Goal: Transaction & Acquisition: Book appointment/travel/reservation

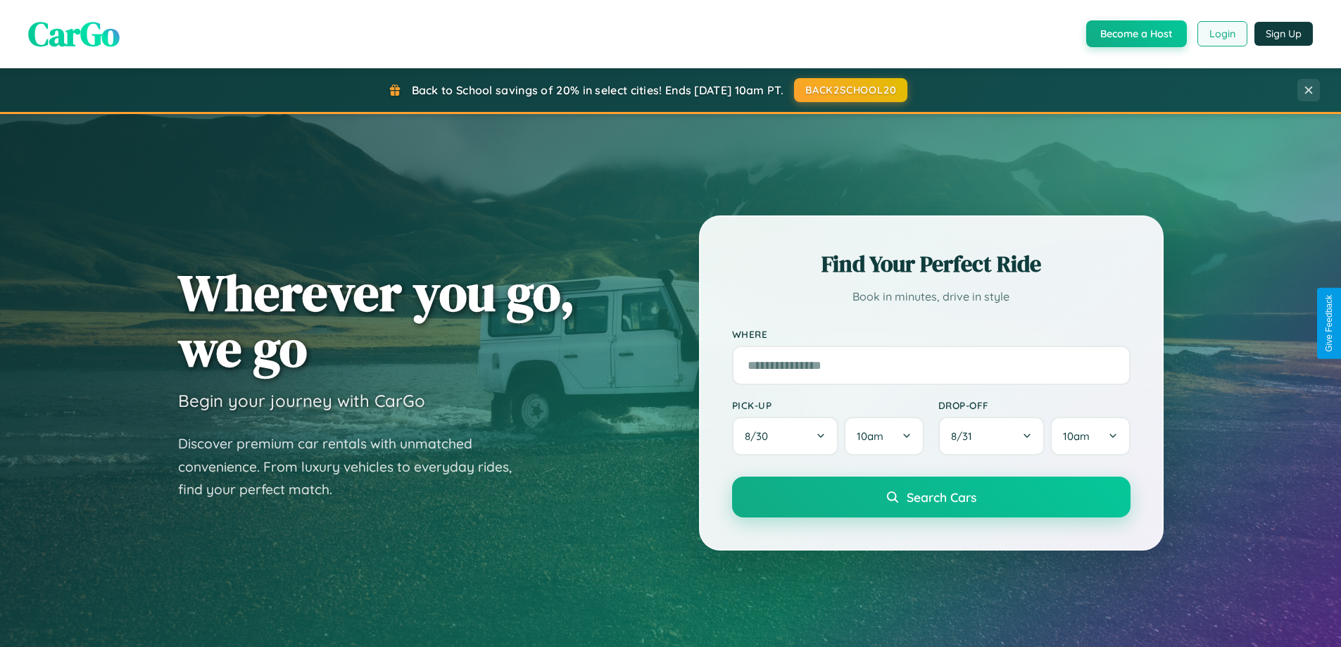
click at [1221, 34] on button "Login" at bounding box center [1222, 33] width 50 height 25
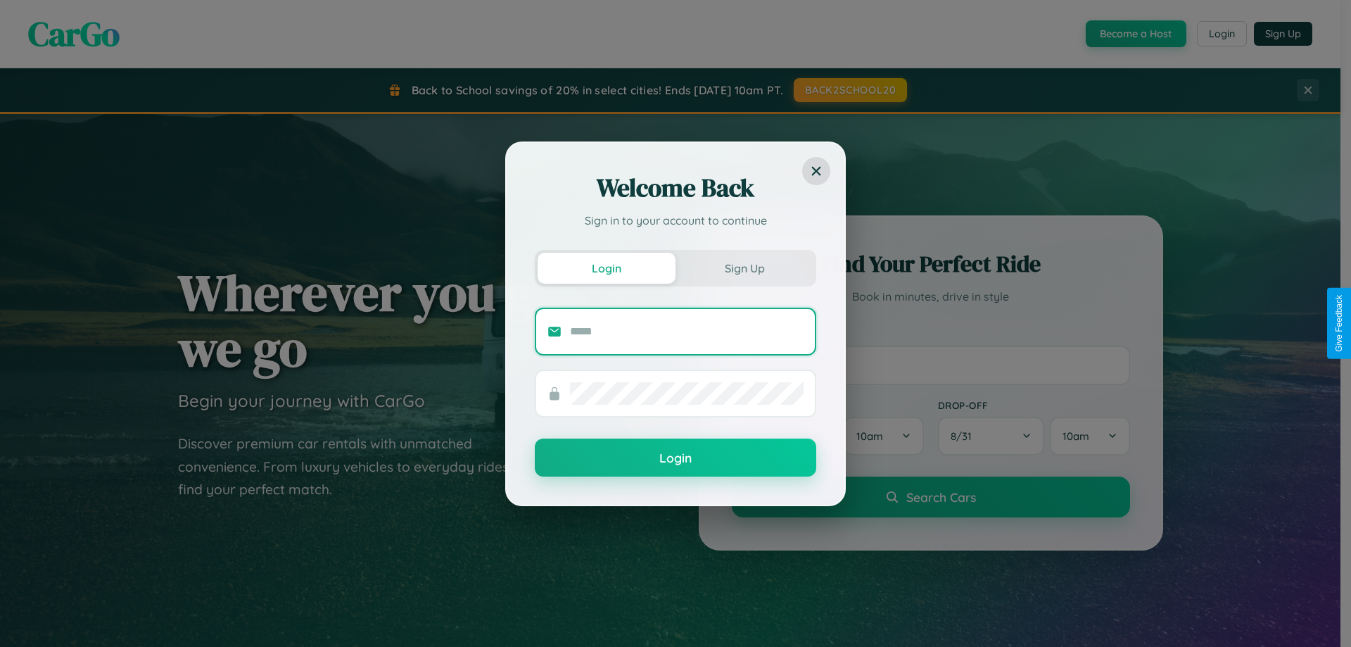
click at [687, 331] on input "text" at bounding box center [687, 331] width 234 height 23
type input "**********"
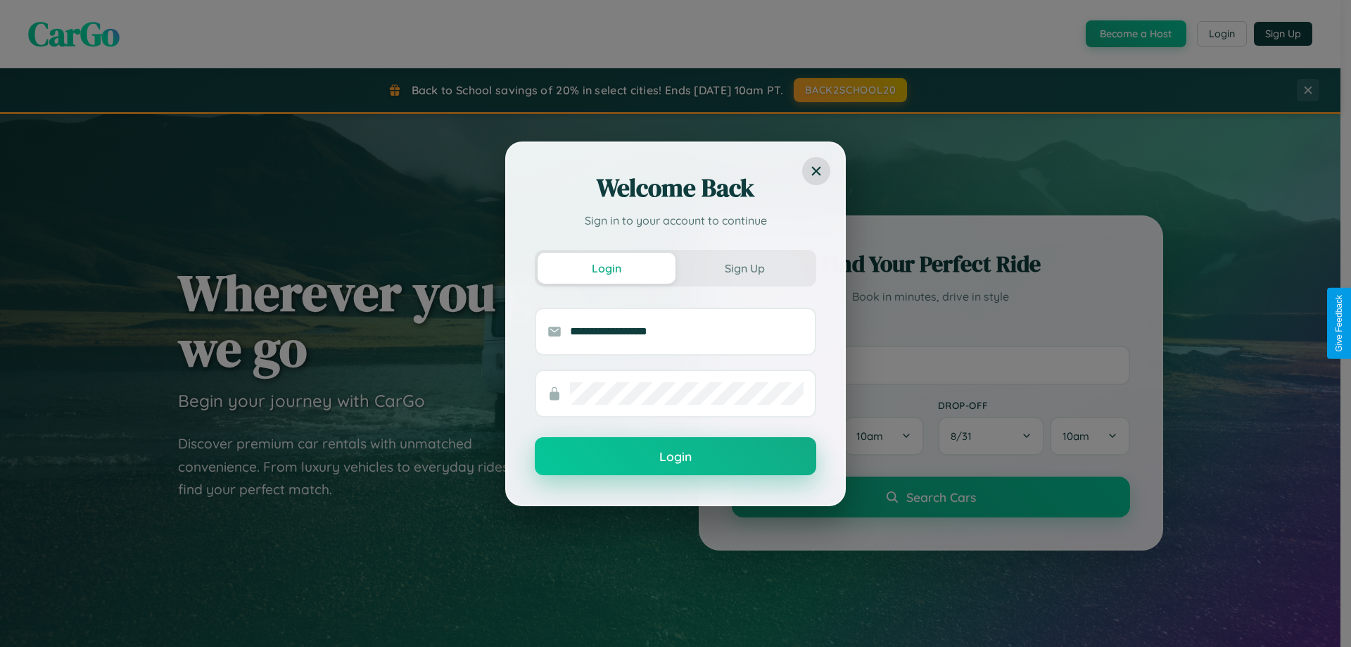
click at [676, 457] on button "Login" at bounding box center [676, 456] width 282 height 38
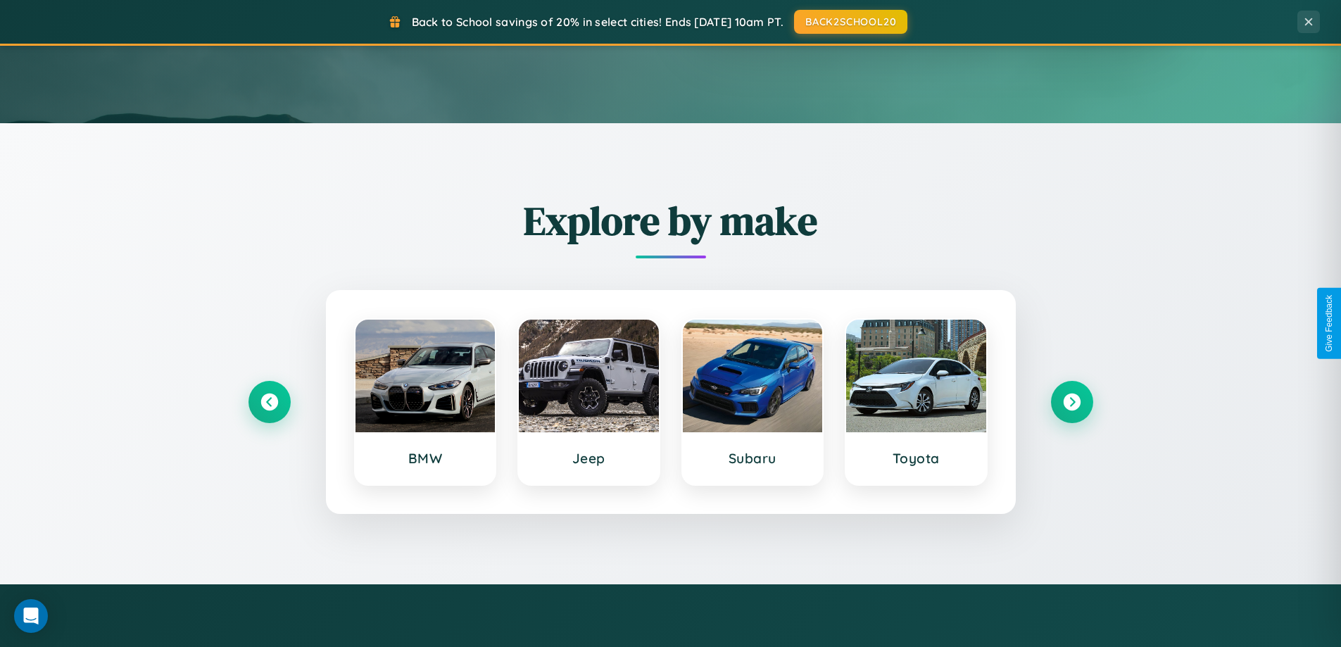
scroll to position [607, 0]
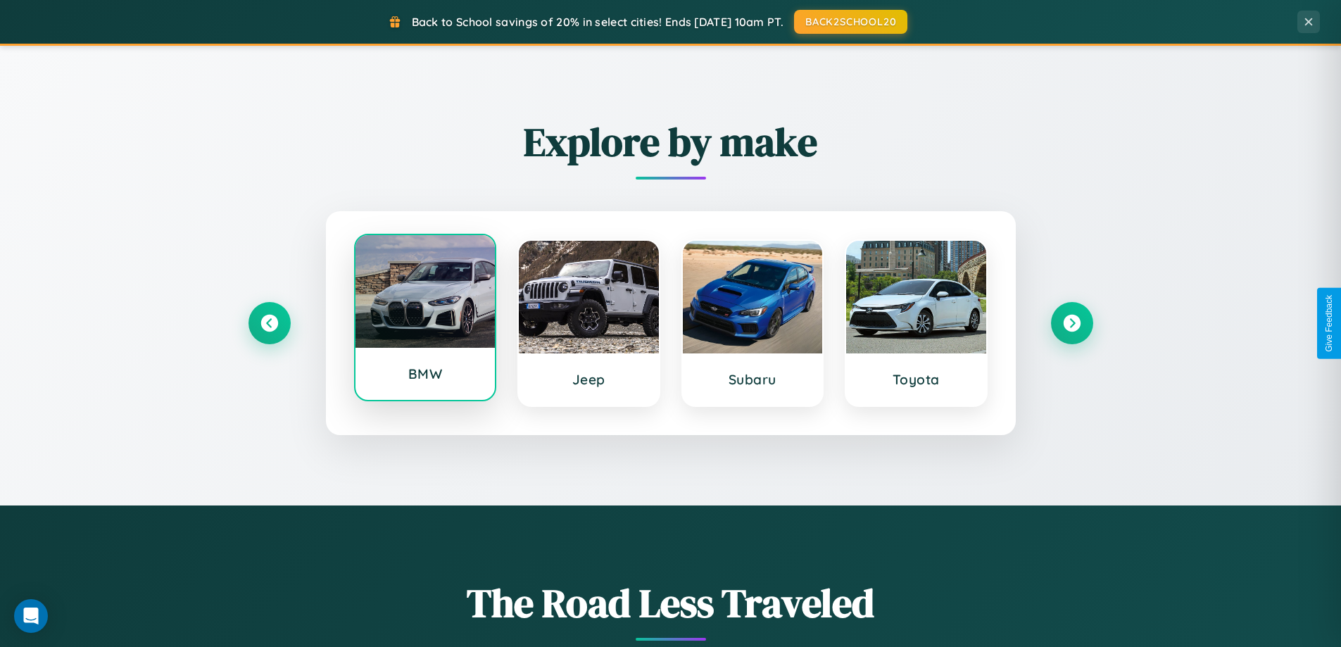
click at [424, 318] on div at bounding box center [425, 291] width 140 height 113
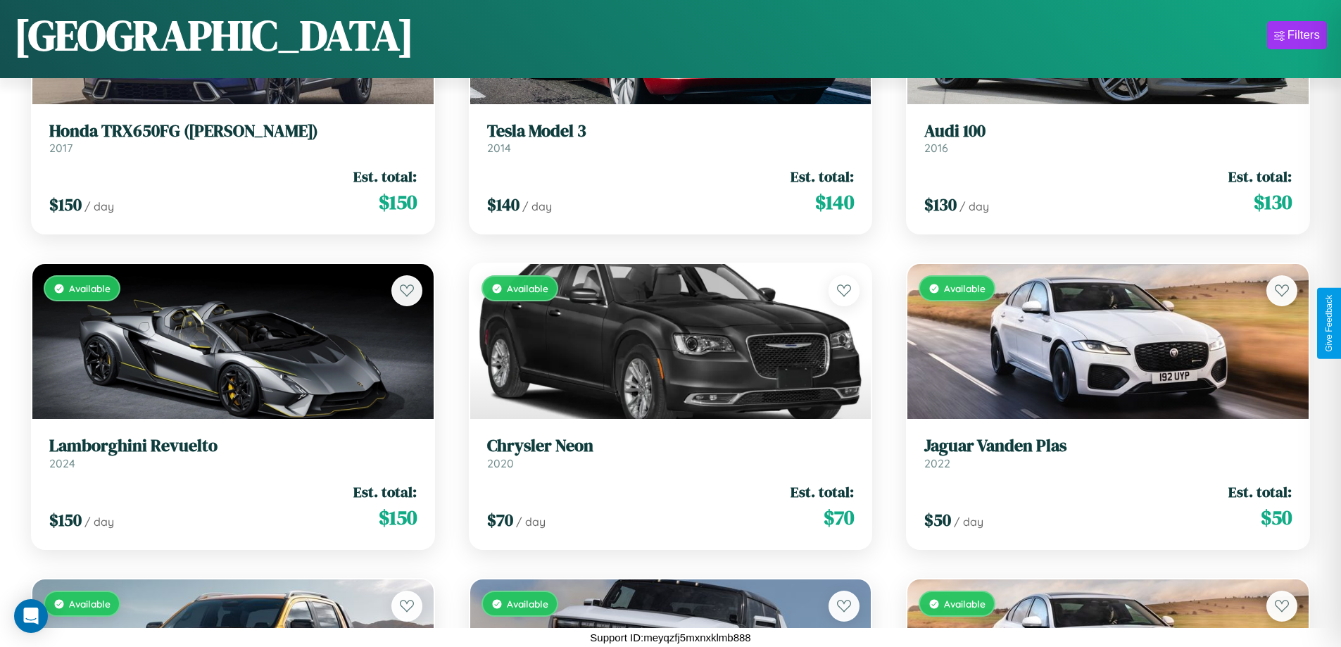
scroll to position [12173, 0]
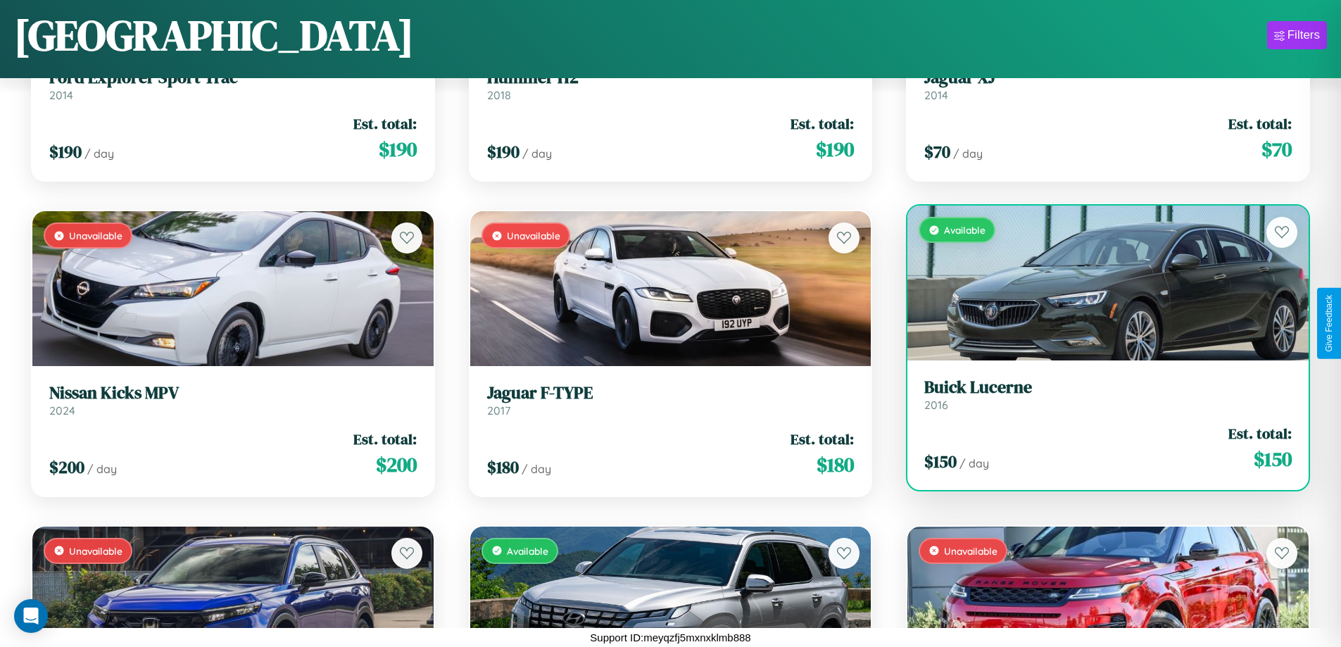
click at [1099, 400] on link "Buick Lucerne 2016" at bounding box center [1107, 394] width 367 height 34
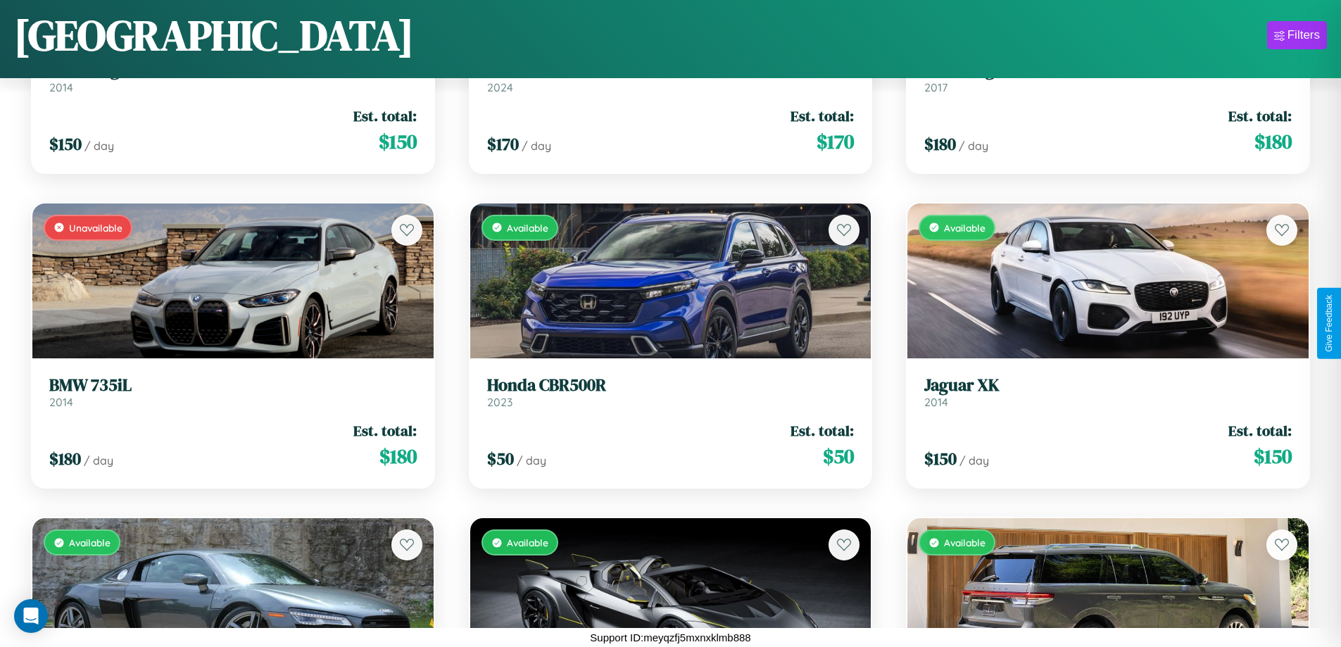
scroll to position [5240, 0]
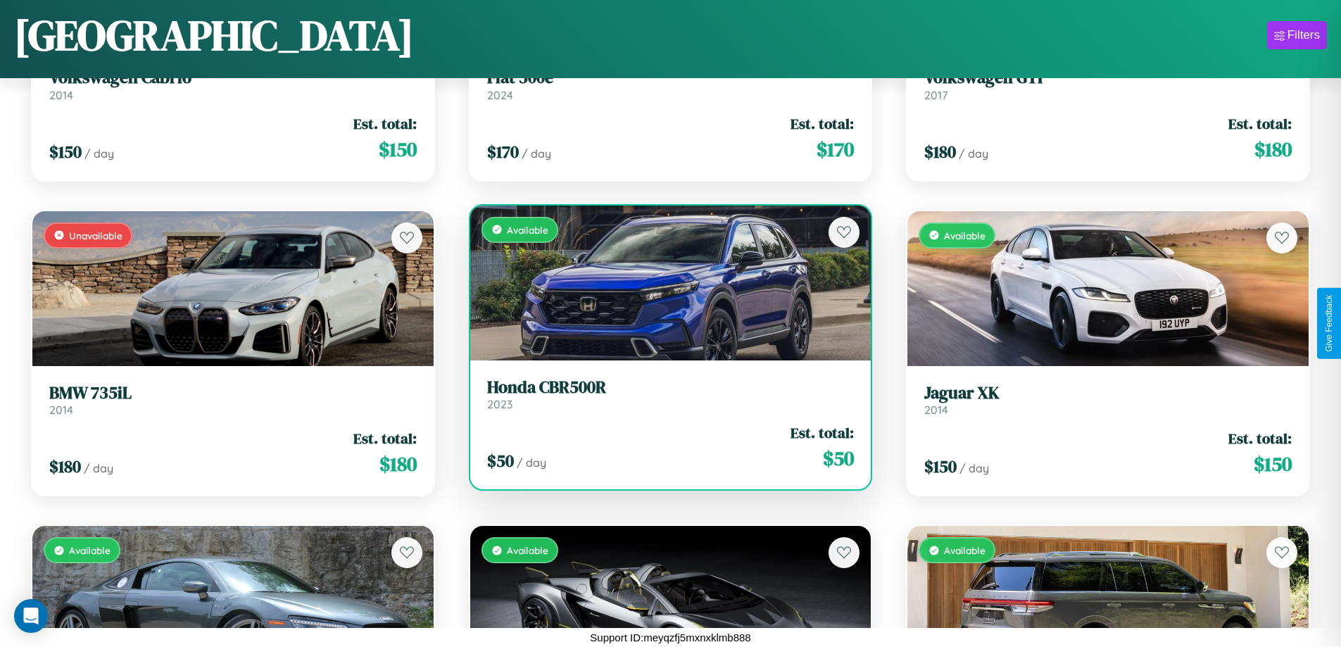
click at [664, 393] on h3 "Honda CBR500R" at bounding box center [670, 387] width 367 height 20
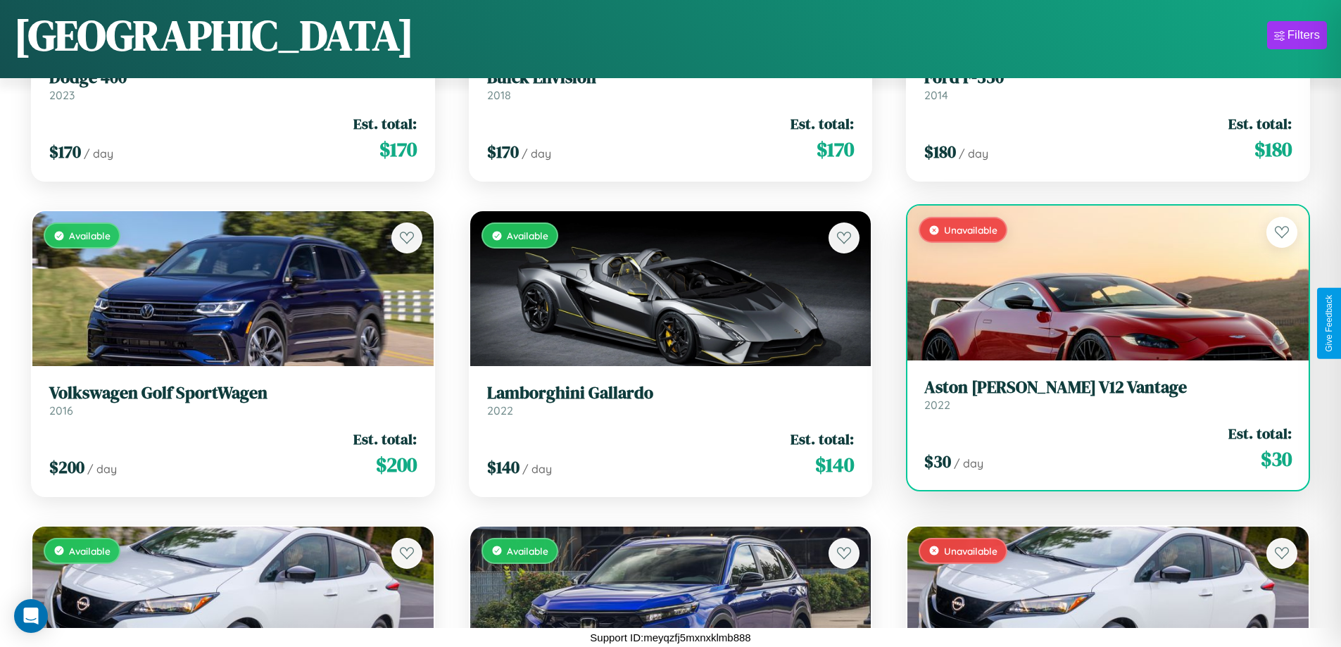
click at [1099, 283] on div "Unavailable" at bounding box center [1107, 283] width 401 height 155
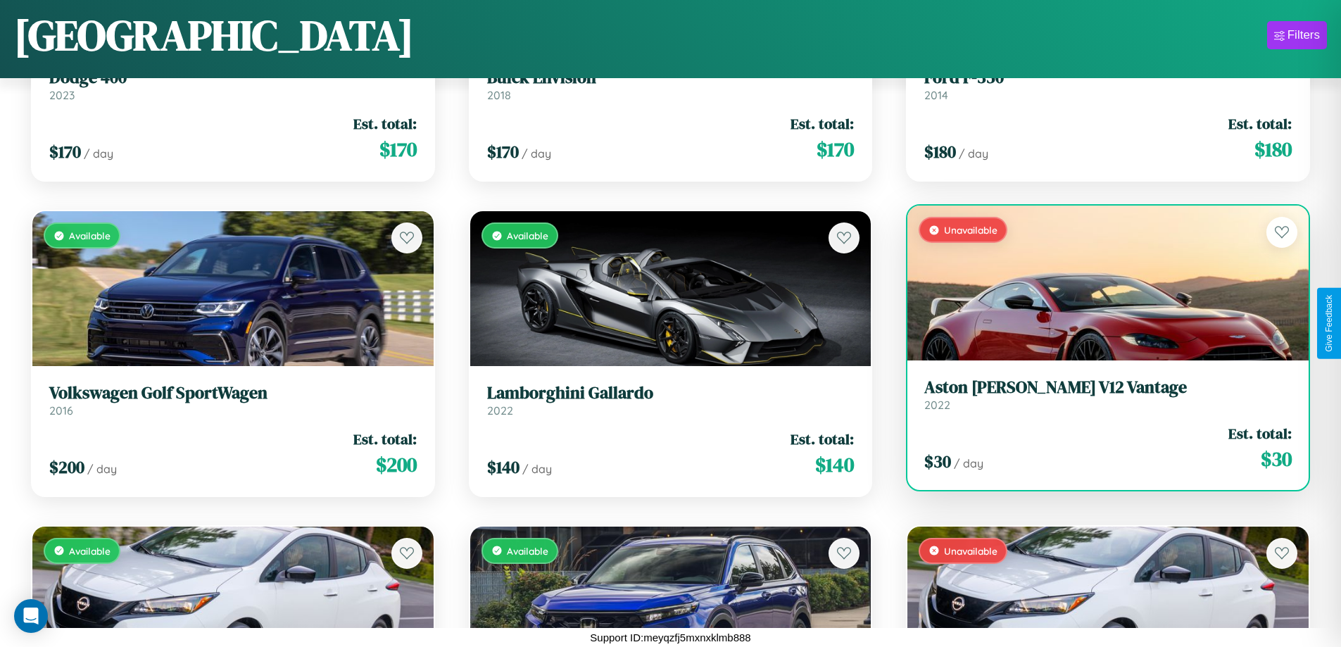
click at [1099, 283] on div "Unavailable" at bounding box center [1107, 283] width 401 height 155
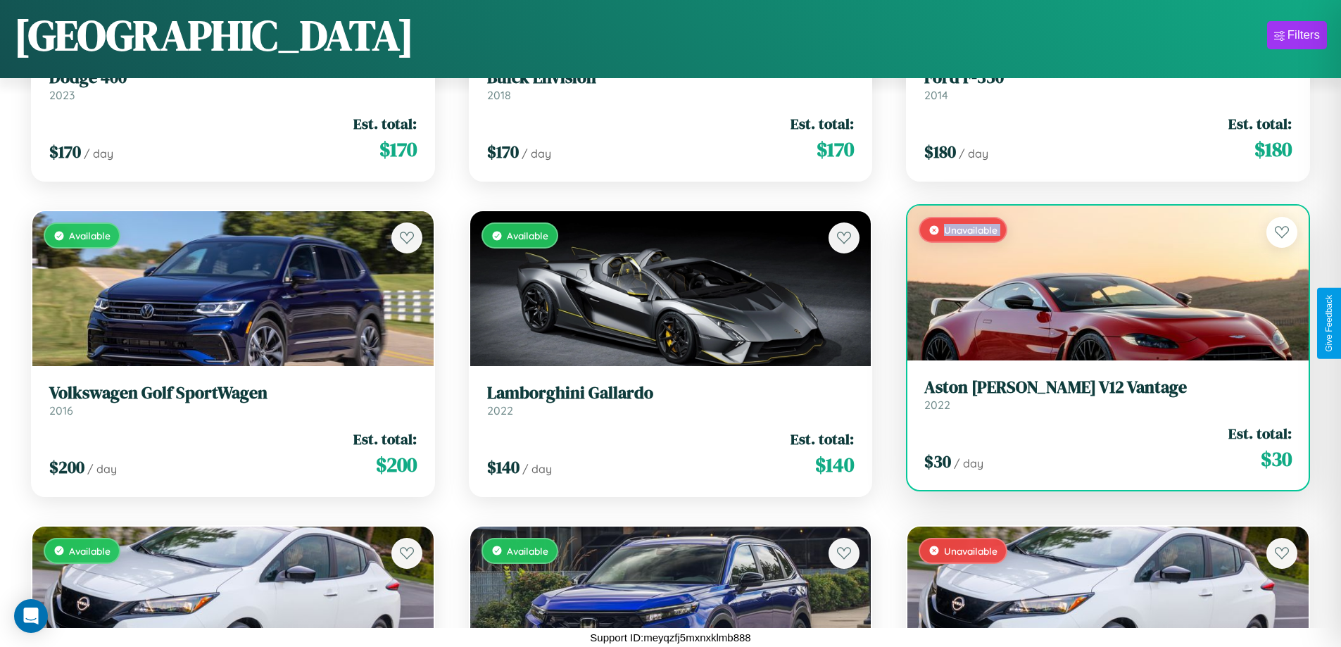
click at [1099, 283] on div "Unavailable" at bounding box center [1107, 283] width 401 height 155
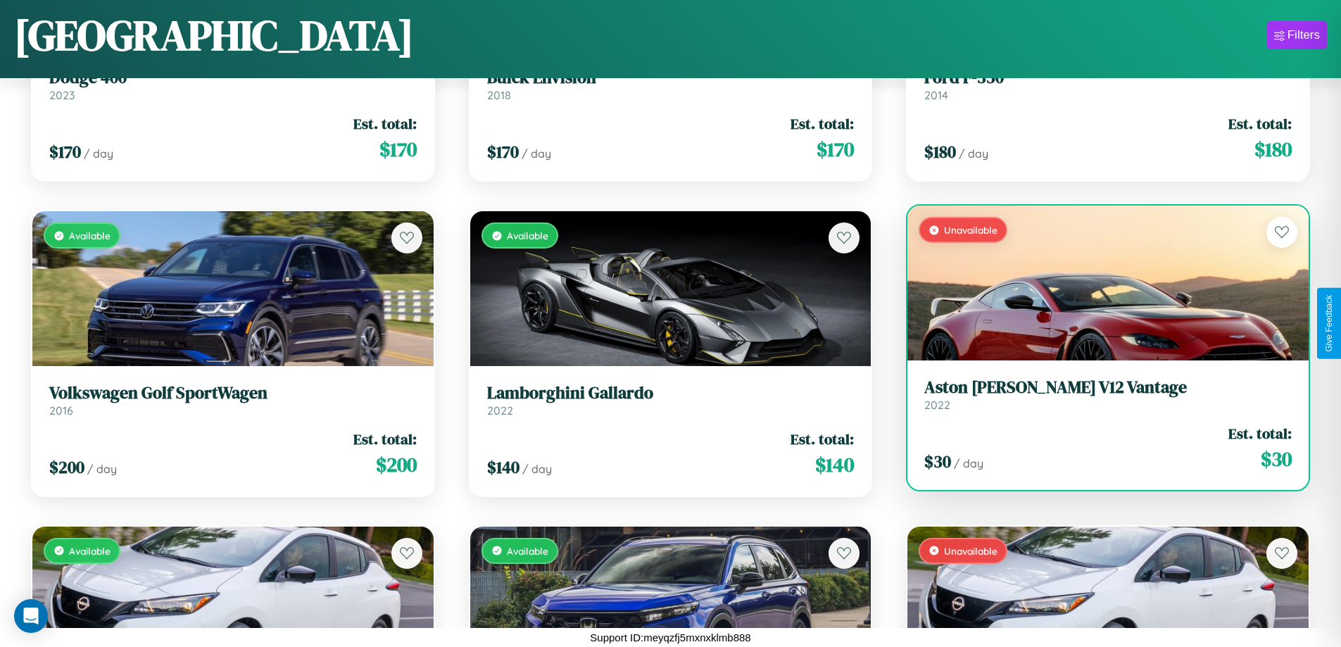
click at [1099, 283] on div "Unavailable" at bounding box center [1107, 283] width 401 height 155
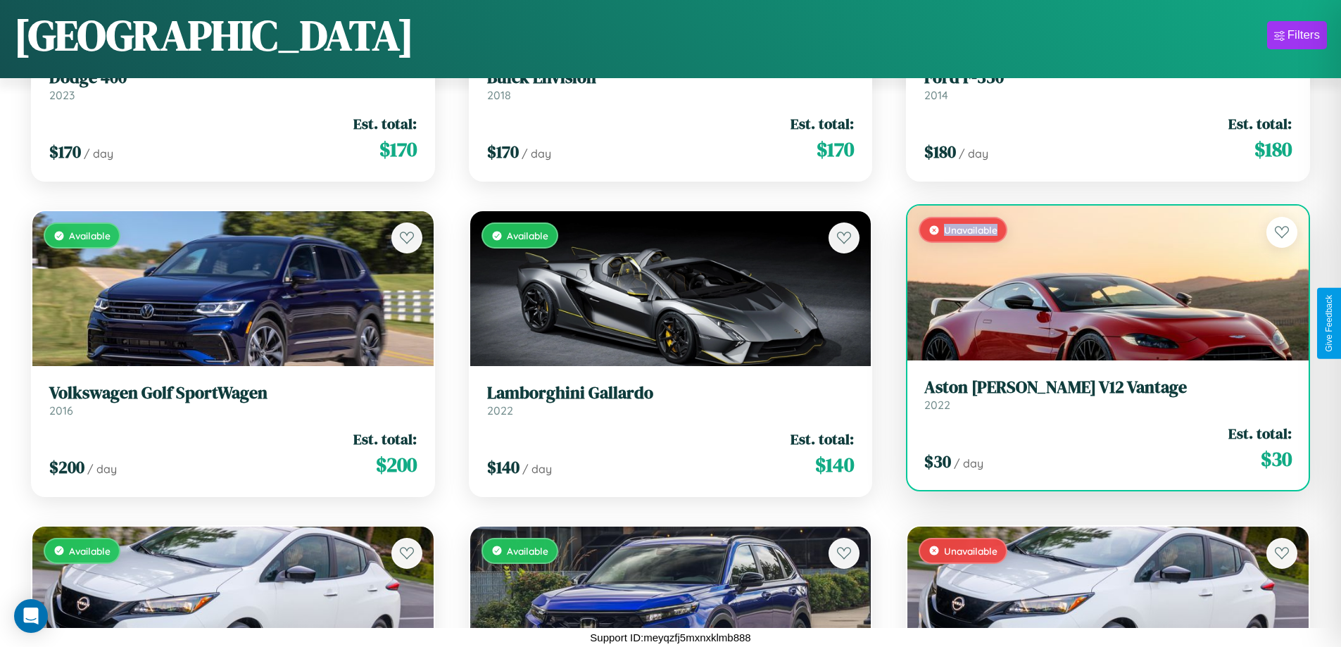
click at [1099, 283] on div "Unavailable" at bounding box center [1107, 283] width 401 height 155
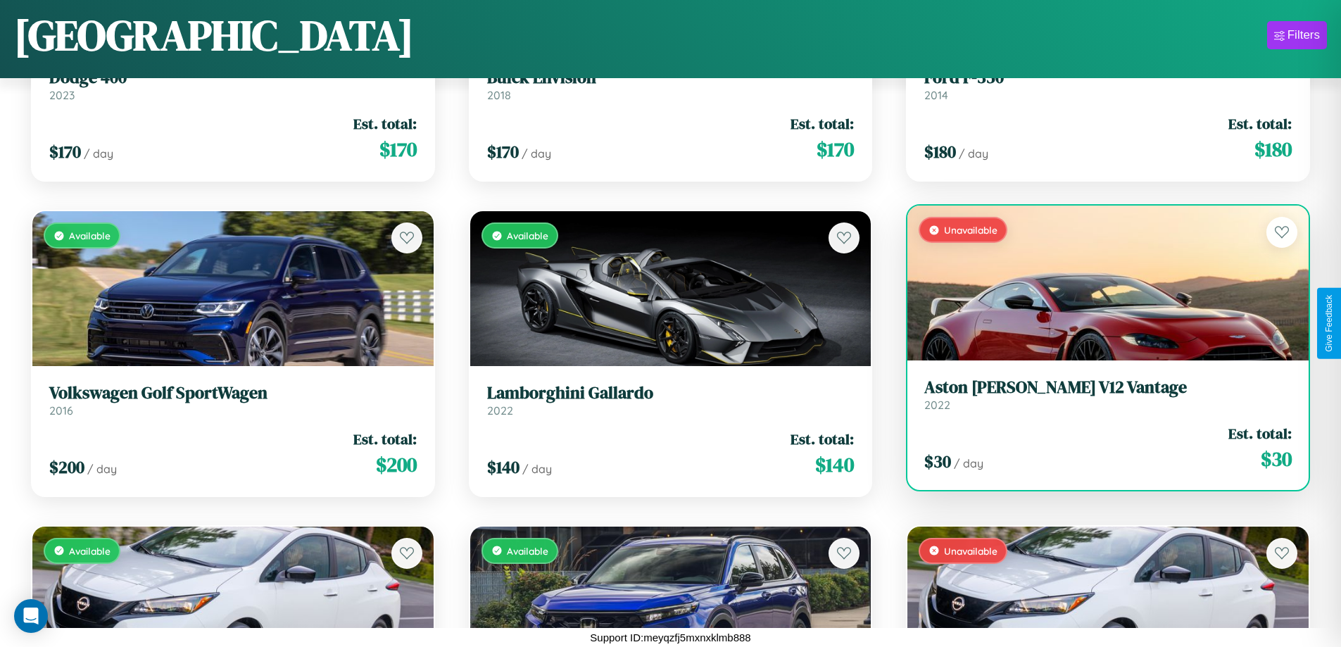
click at [1099, 394] on h3 "Aston [PERSON_NAME] V12 Vantage" at bounding box center [1107, 387] width 367 height 20
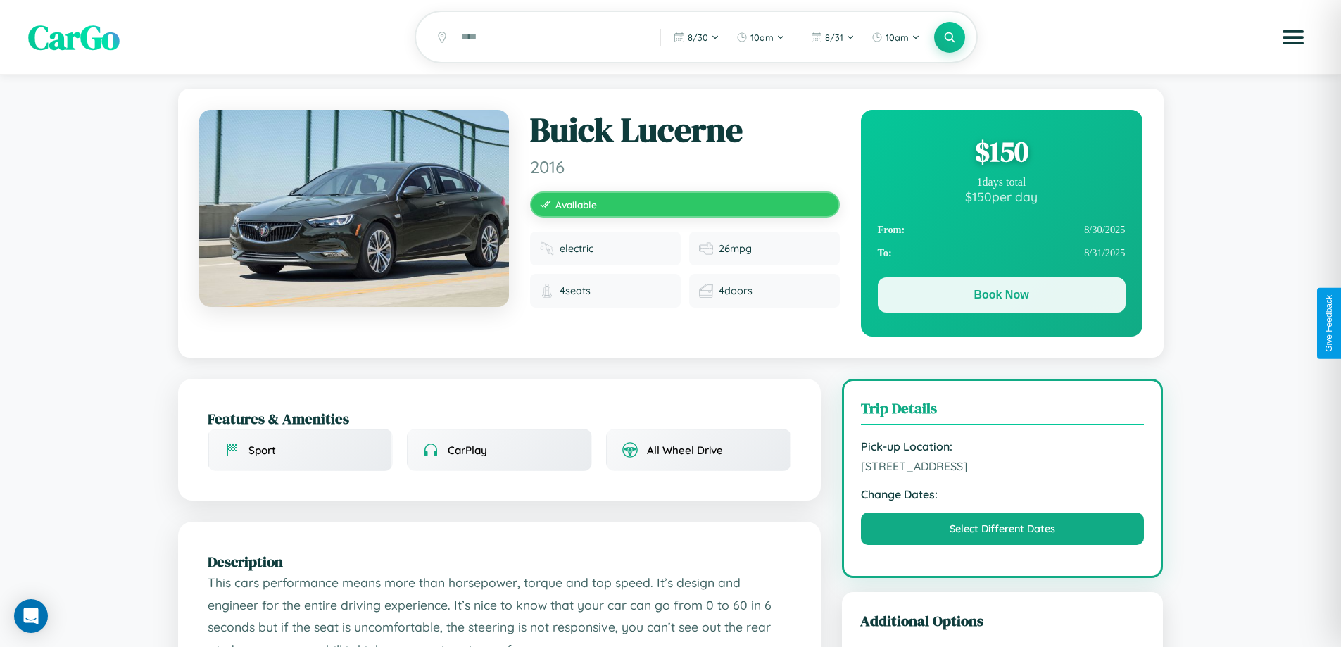
click at [1001, 297] on button "Book Now" at bounding box center [1002, 294] width 248 height 35
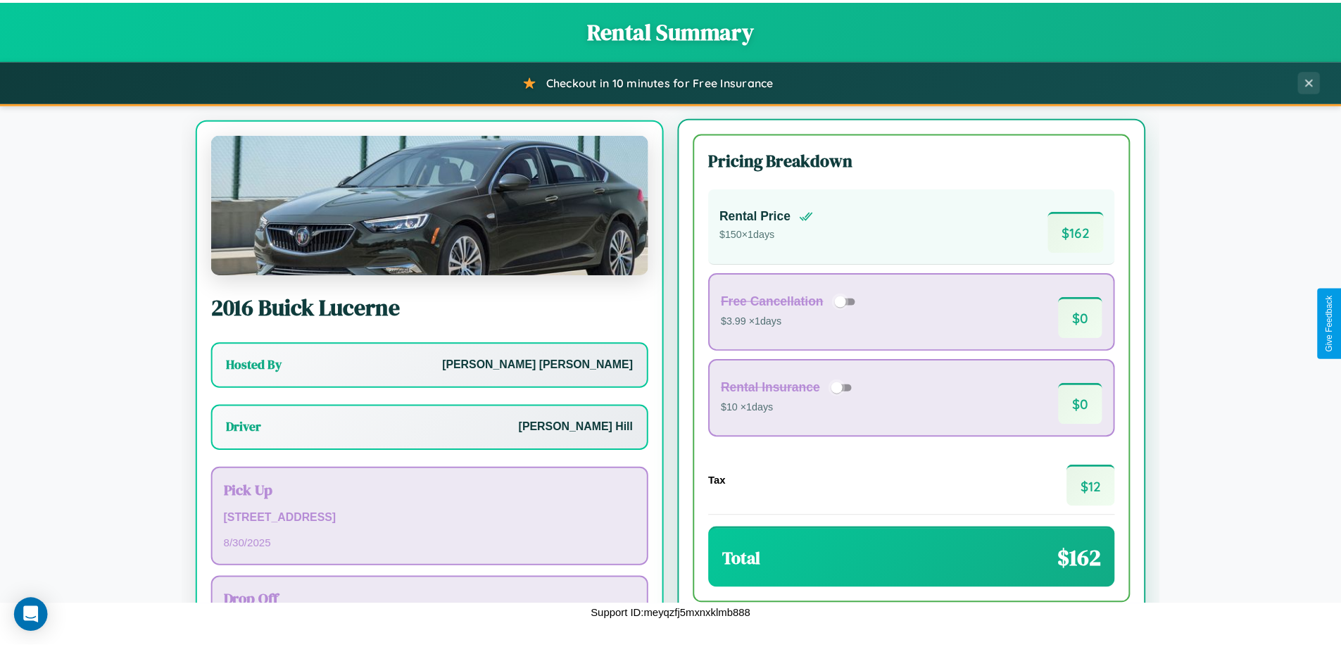
scroll to position [65, 0]
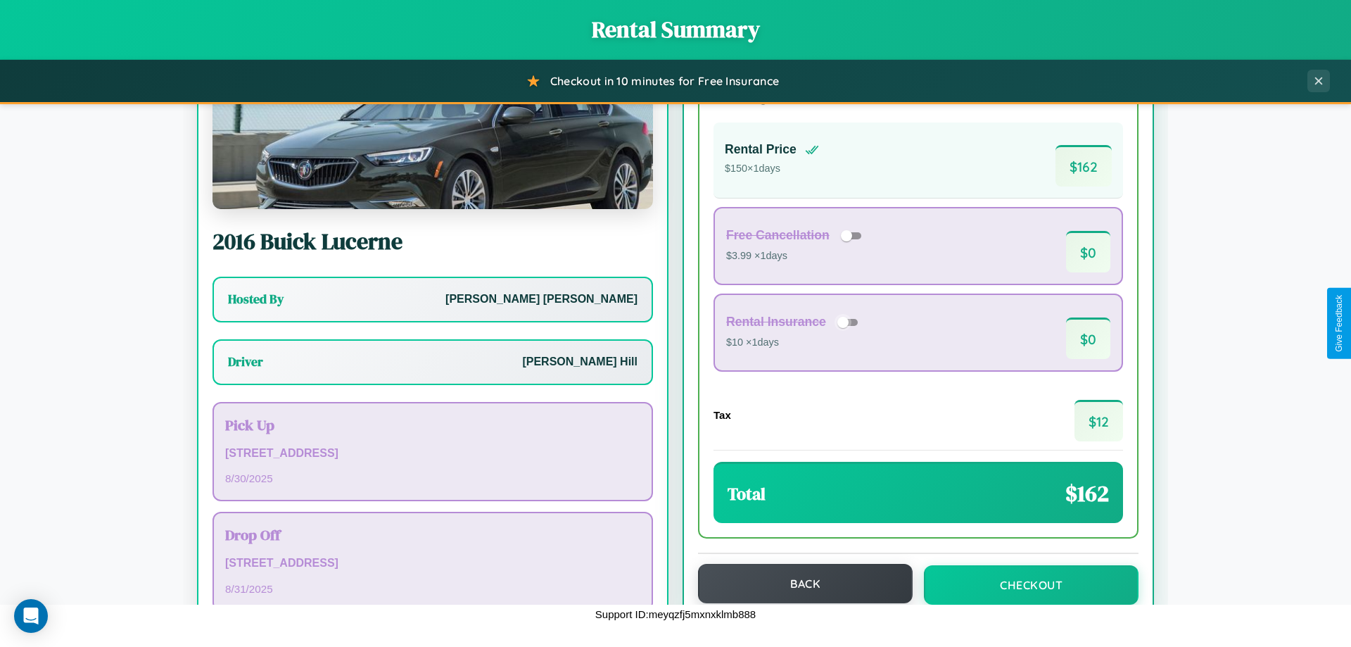
click at [799, 584] on button "Back" at bounding box center [805, 583] width 215 height 39
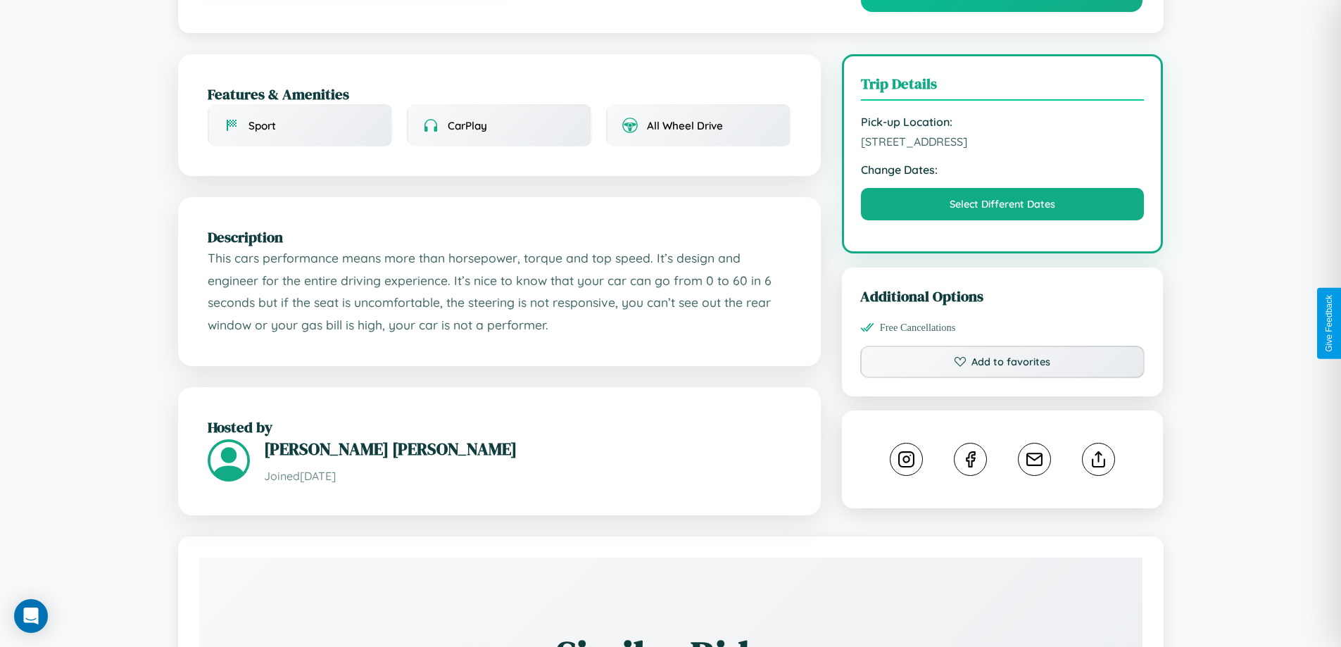
scroll to position [790, 0]
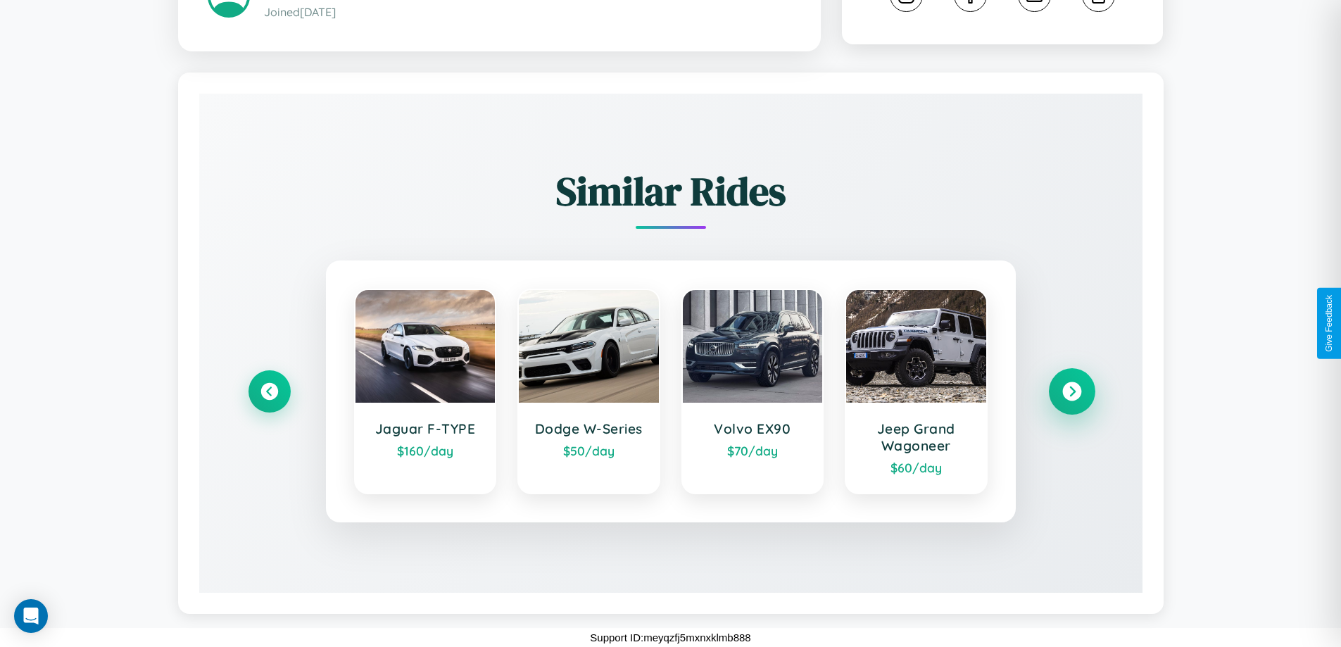
click at [1071, 391] on icon at bounding box center [1071, 391] width 19 height 19
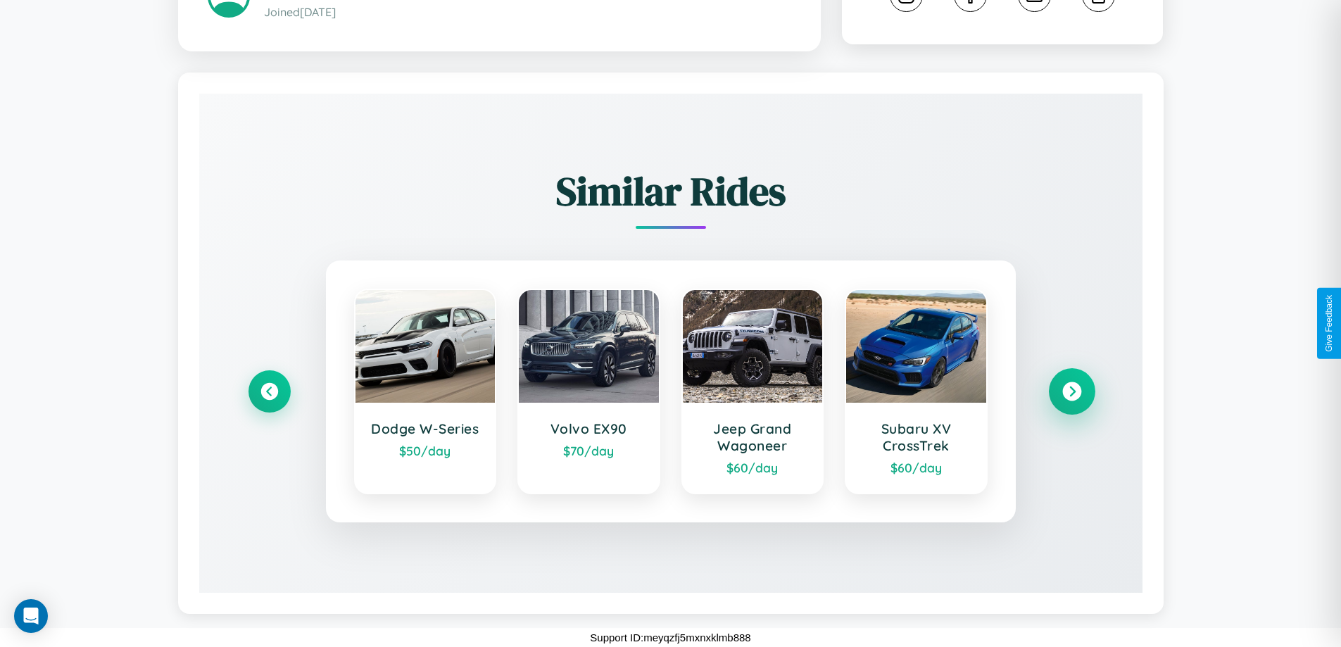
click at [1071, 391] on icon at bounding box center [1071, 391] width 19 height 19
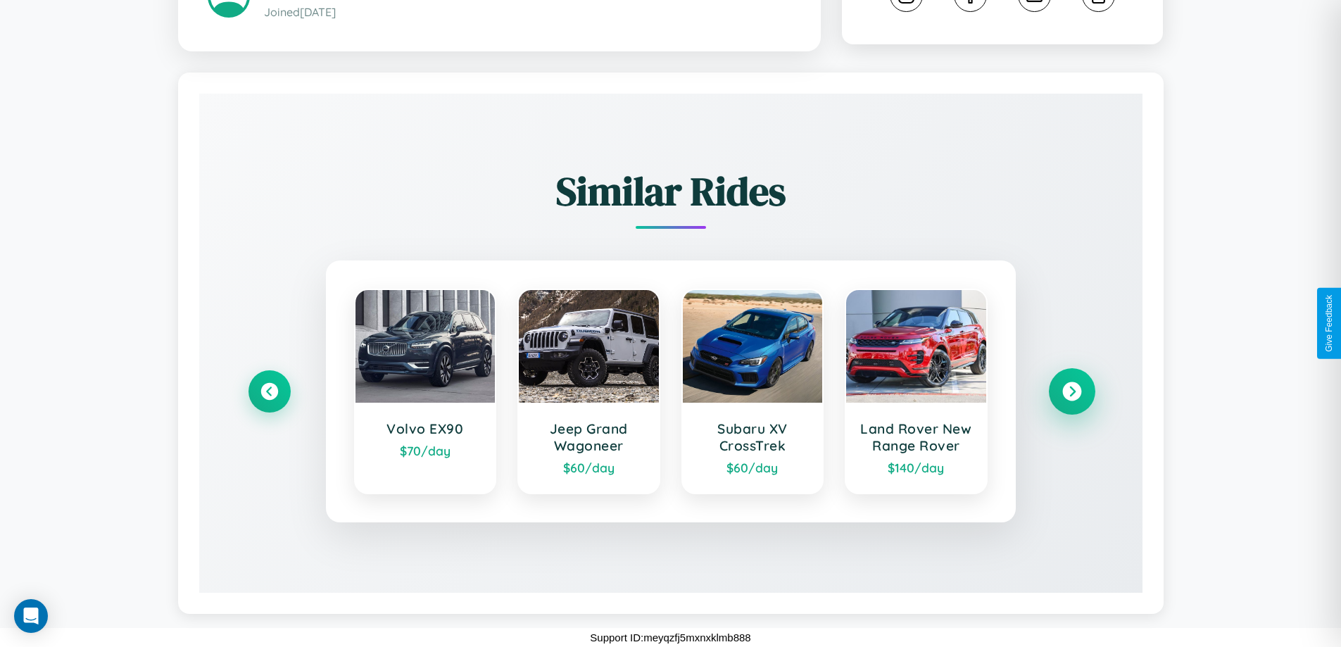
click at [1071, 391] on icon at bounding box center [1071, 391] width 19 height 19
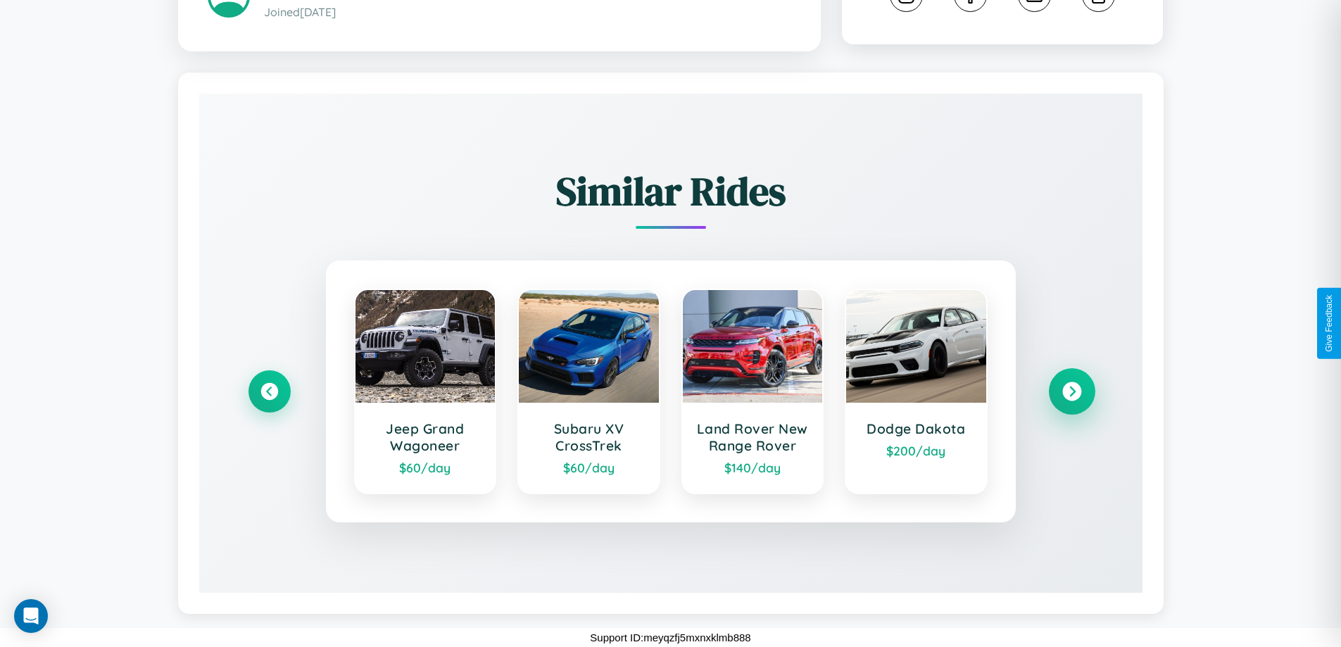
click at [1071, 391] on icon at bounding box center [1071, 391] width 19 height 19
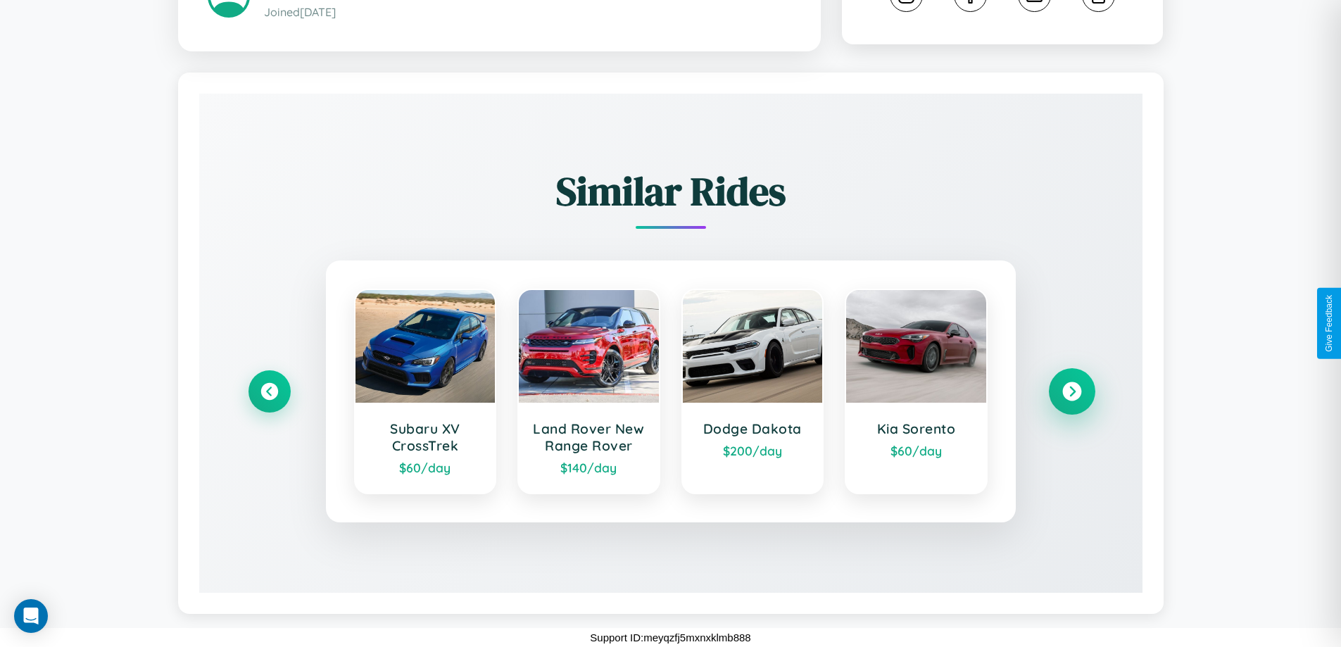
click at [1071, 391] on icon at bounding box center [1071, 391] width 19 height 19
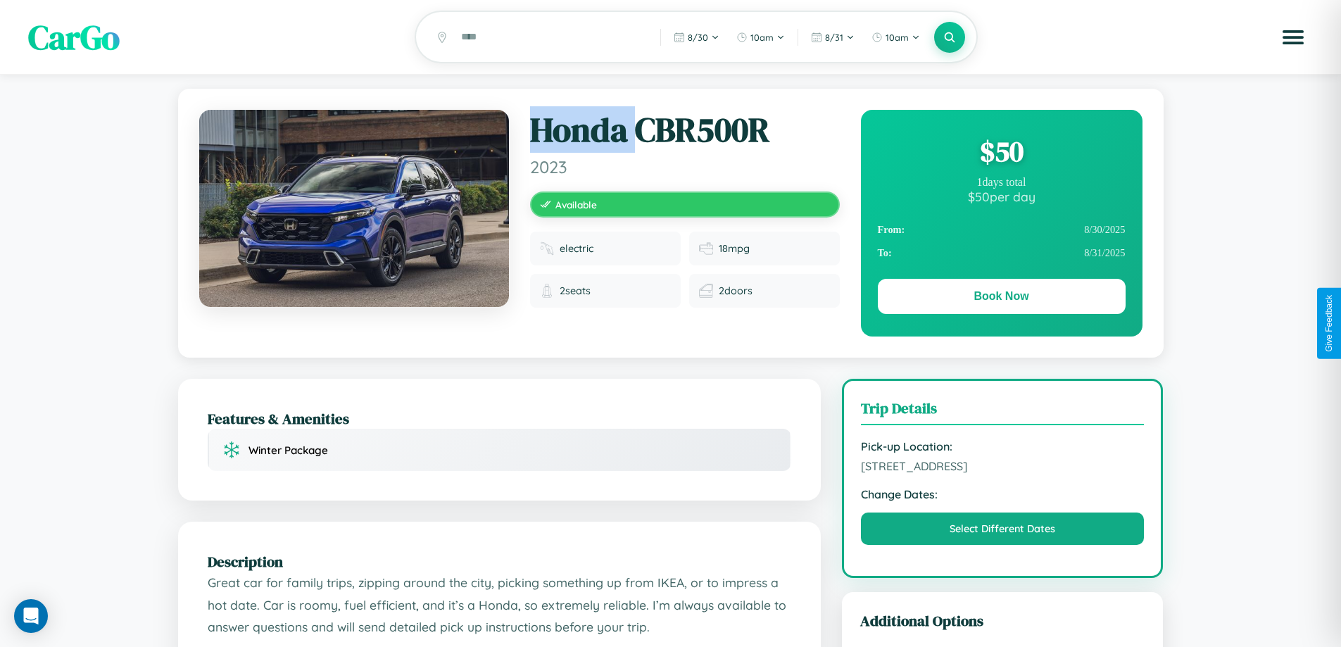
scroll to position [365, 0]
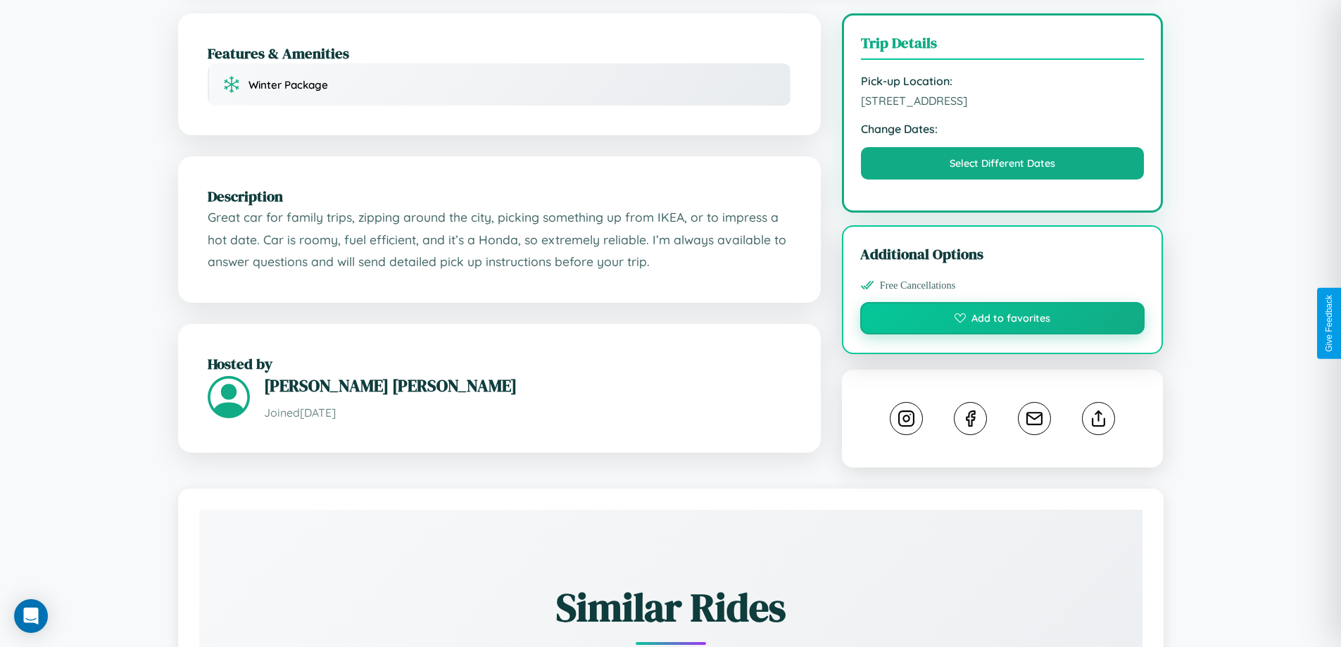
click at [1002, 320] on button "Add to favorites" at bounding box center [1002, 318] width 285 height 32
